Goal: Find specific page/section: Find specific page/section

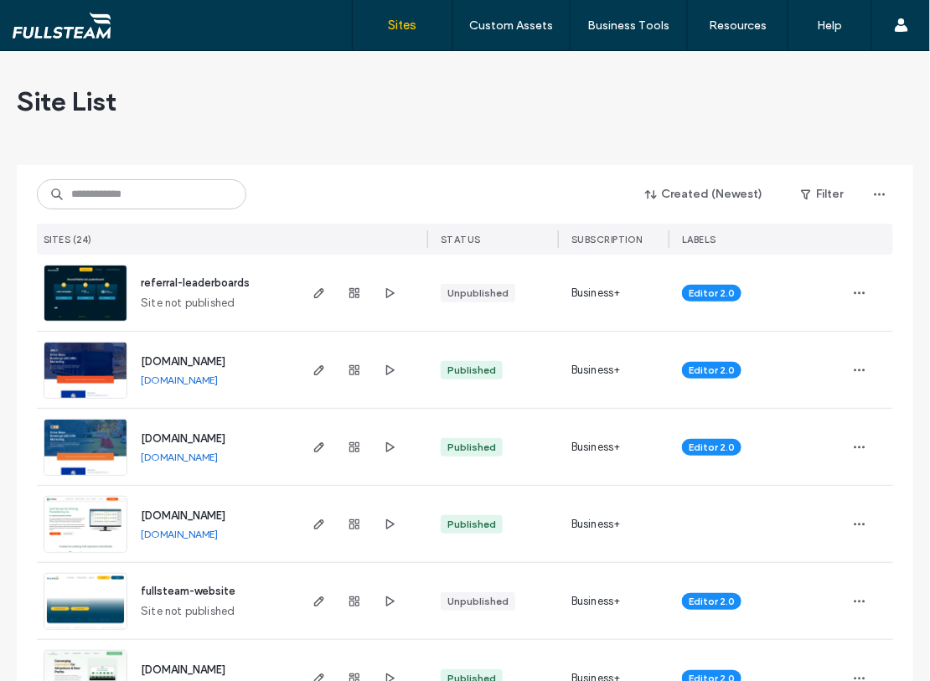
click at [54, 280] on img at bounding box center [85, 323] width 82 height 114
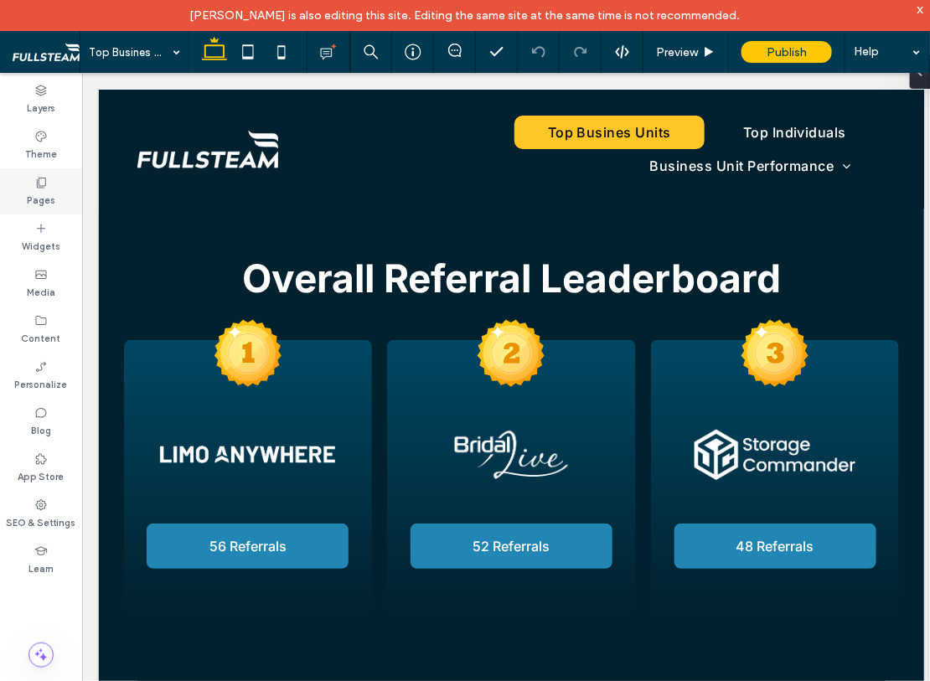
click at [54, 191] on div "Pages" at bounding box center [41, 191] width 82 height 46
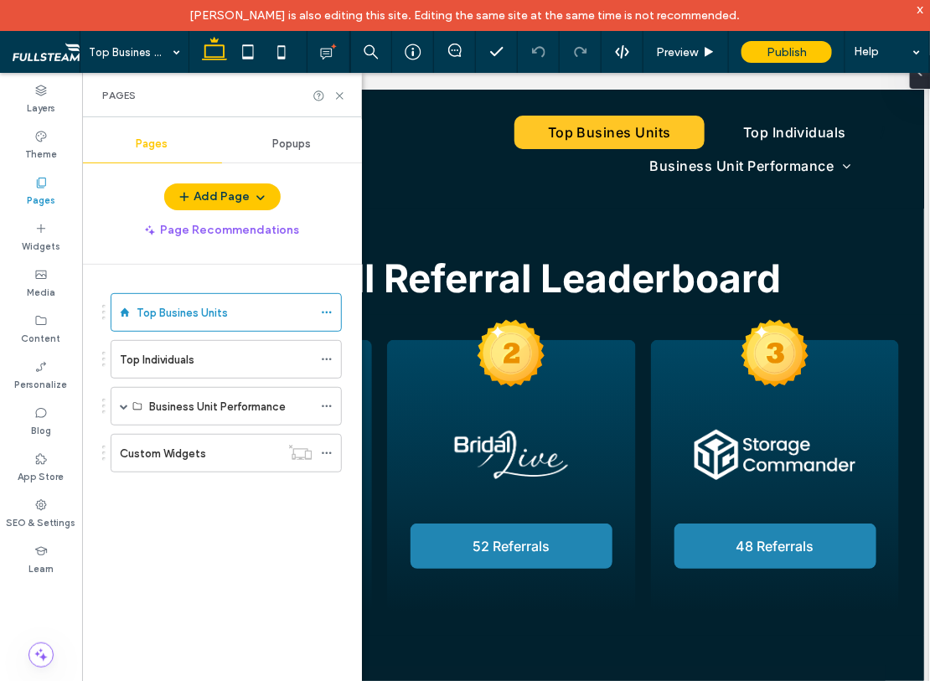
click at [150, 463] on div "Custom Widgets" at bounding box center [200, 453] width 160 height 37
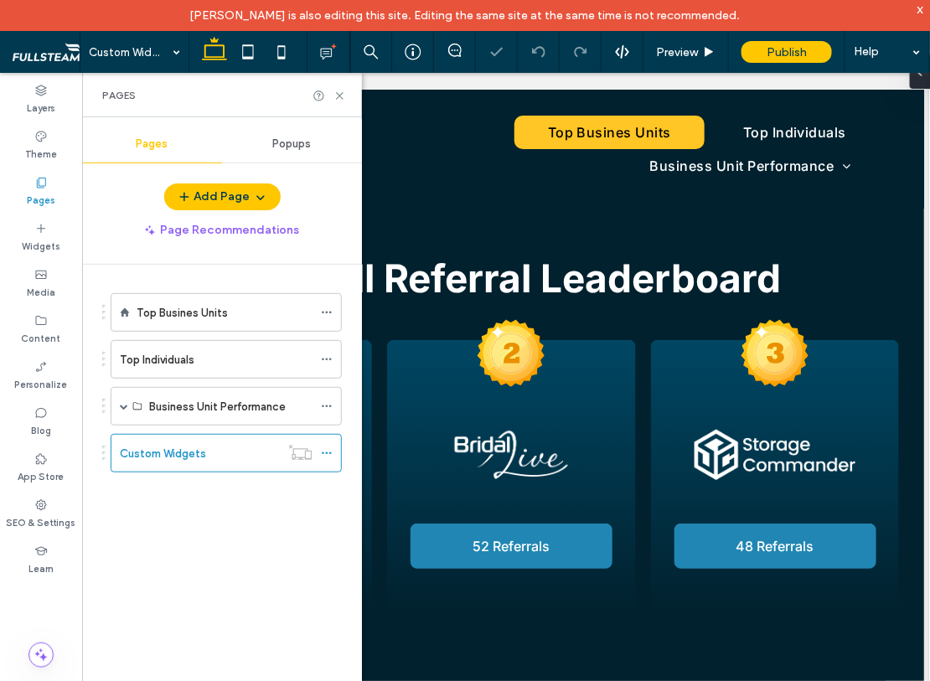
click at [155, 363] on label "Top Individuals" at bounding box center [157, 359] width 75 height 29
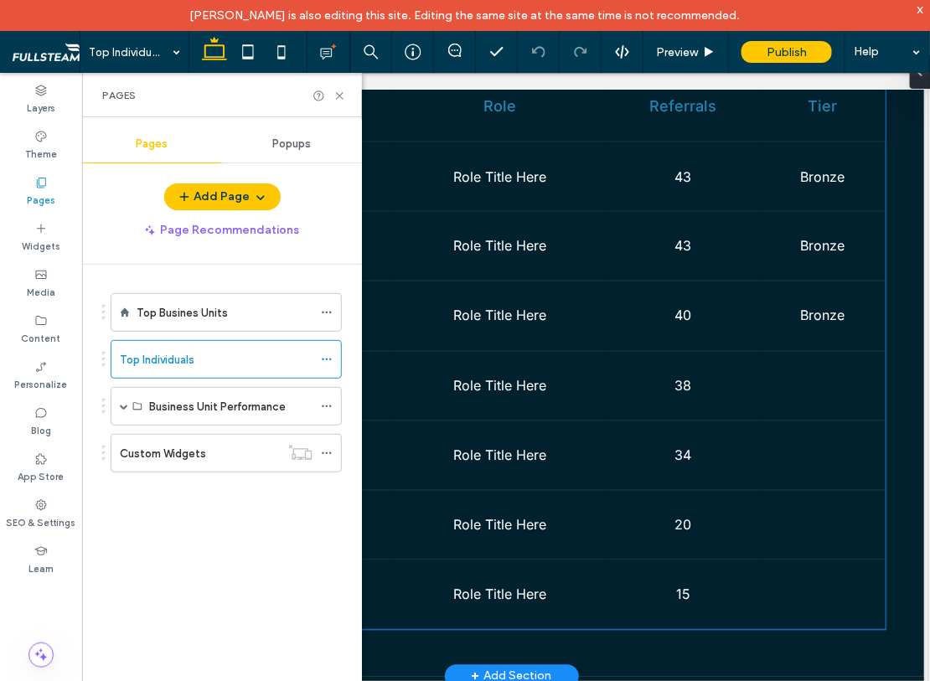
scroll to position [730, 0]
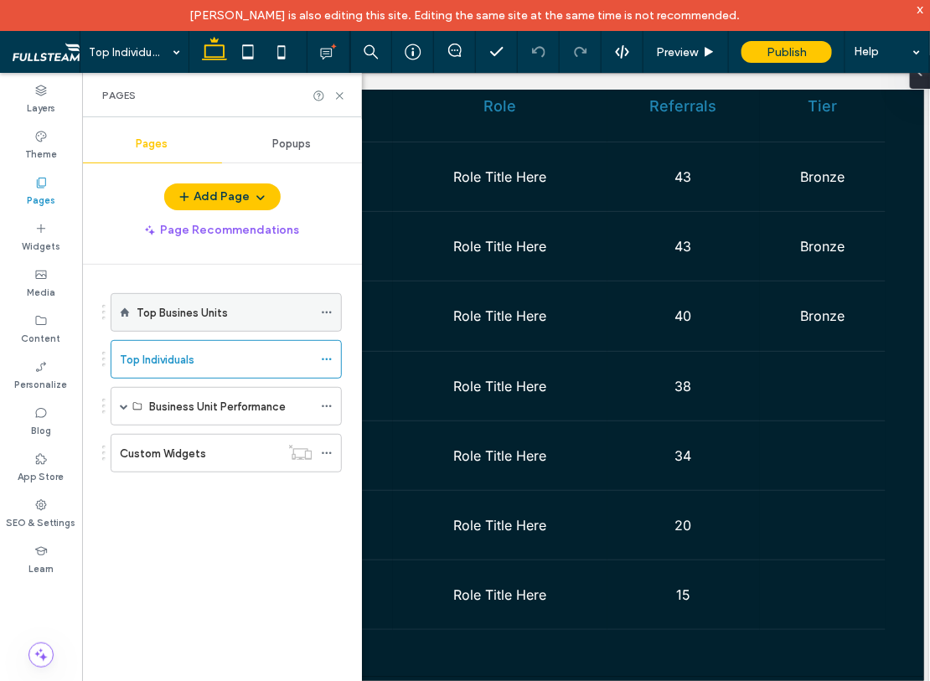
click at [230, 325] on div "Top Busines Units" at bounding box center [225, 312] width 176 height 37
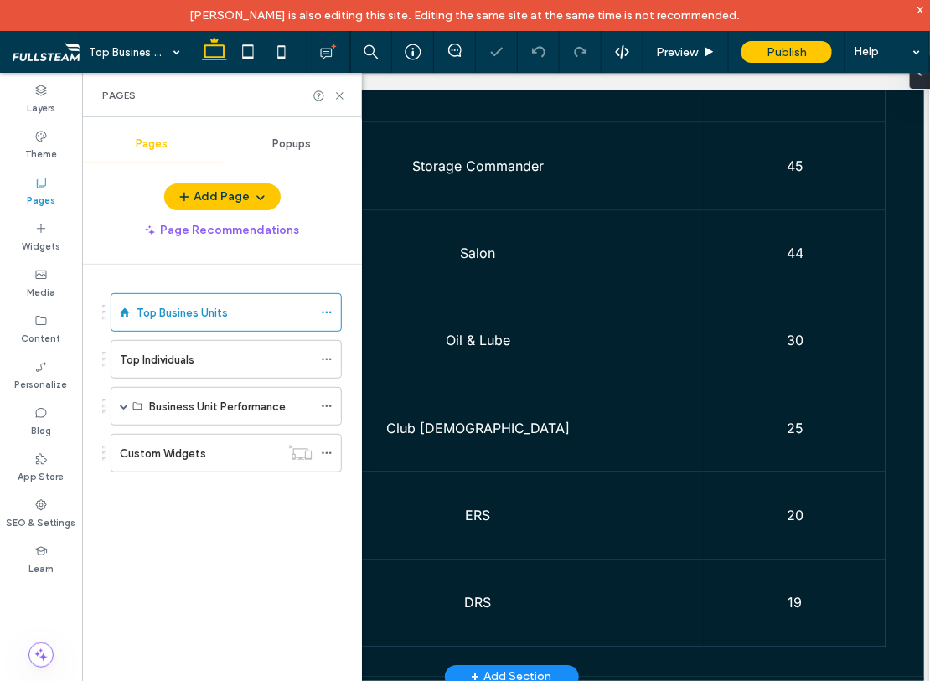
scroll to position [1371, 0]
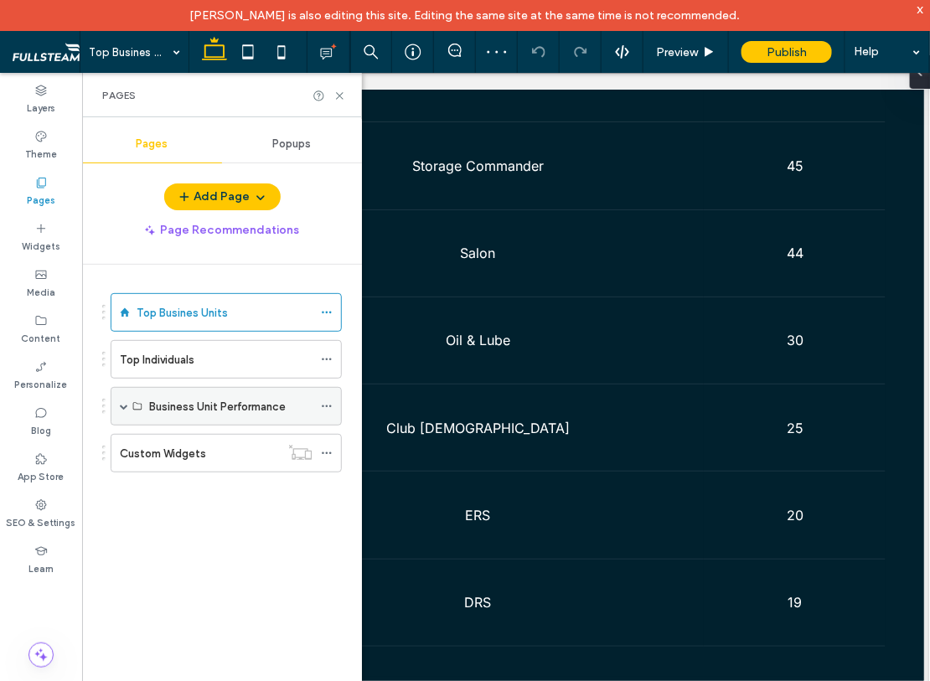
click at [260, 396] on label "Business Unit Performance" at bounding box center [217, 406] width 137 height 29
click at [124, 406] on span at bounding box center [124, 406] width 8 height 8
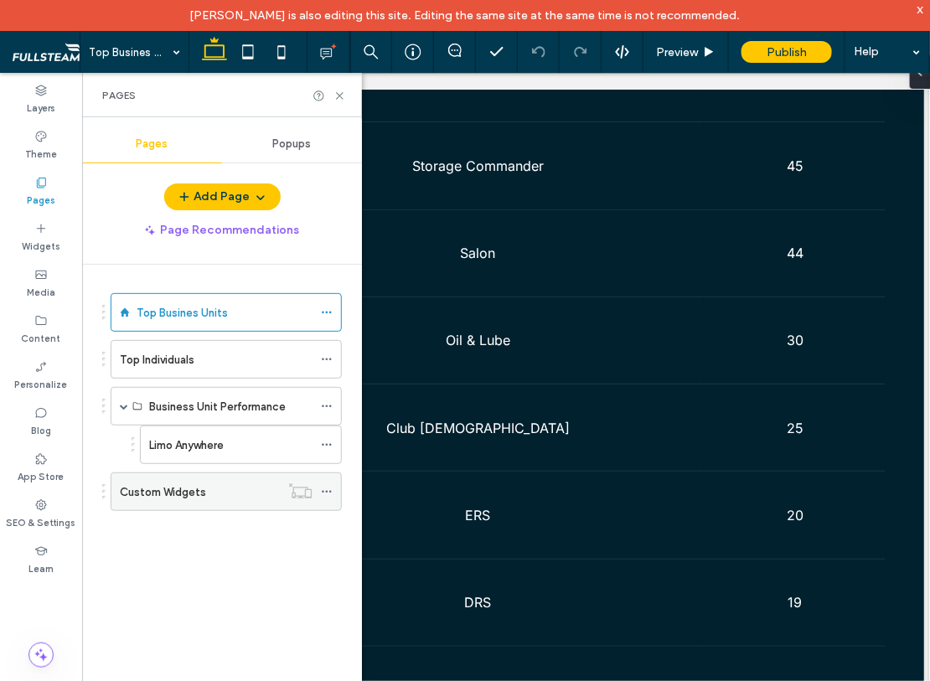
click at [162, 486] on label "Custom Widgets" at bounding box center [163, 492] width 86 height 29
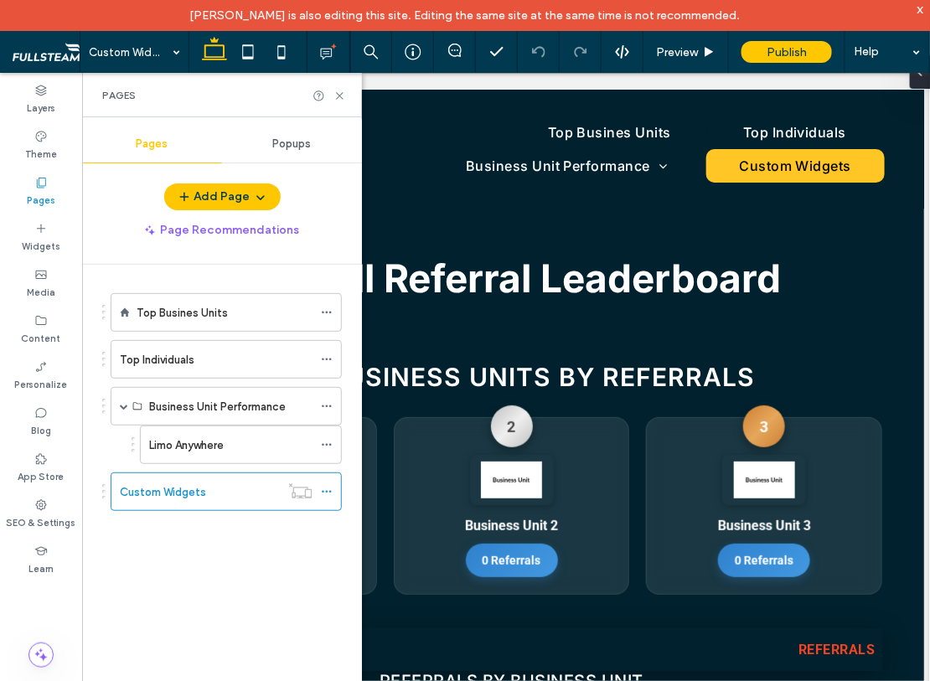
scroll to position [0, 0]
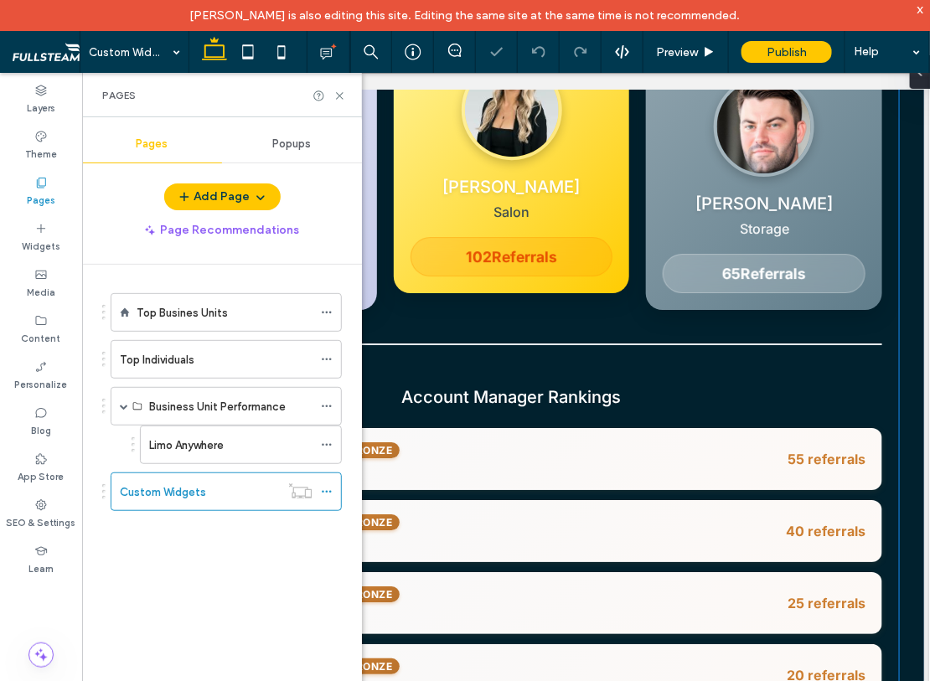
scroll to position [1508, 0]
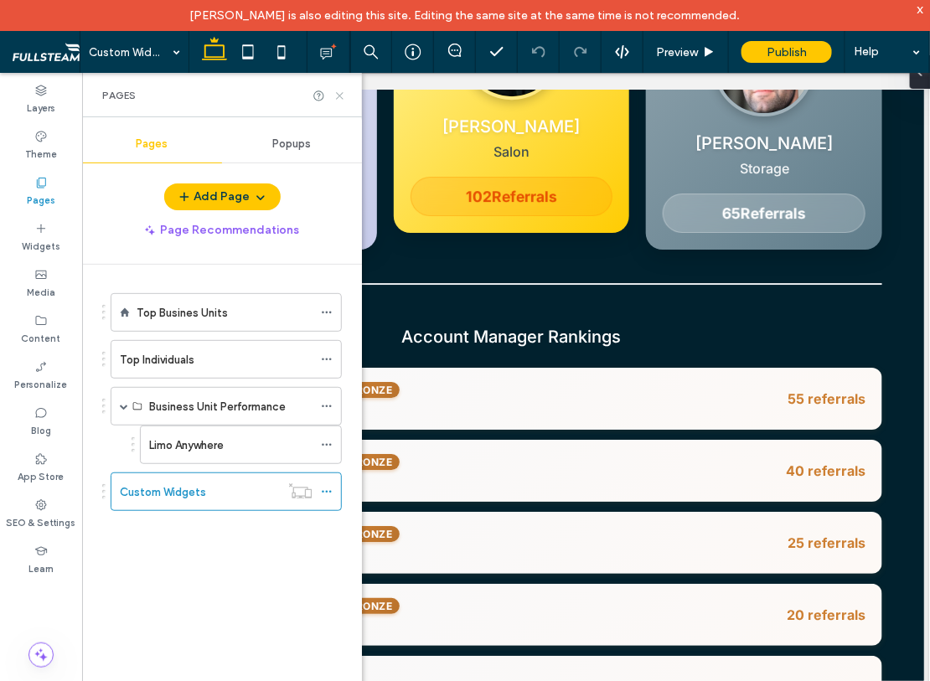
click at [337, 92] on icon at bounding box center [339, 96] width 13 height 13
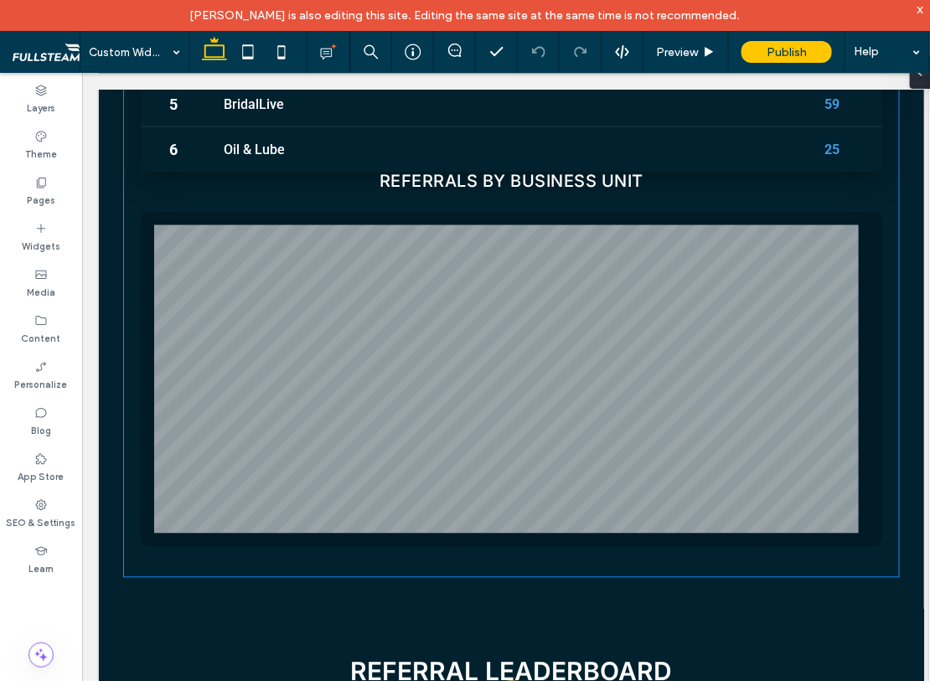
scroll to position [686, 0]
